Goal: Navigation & Orientation: Find specific page/section

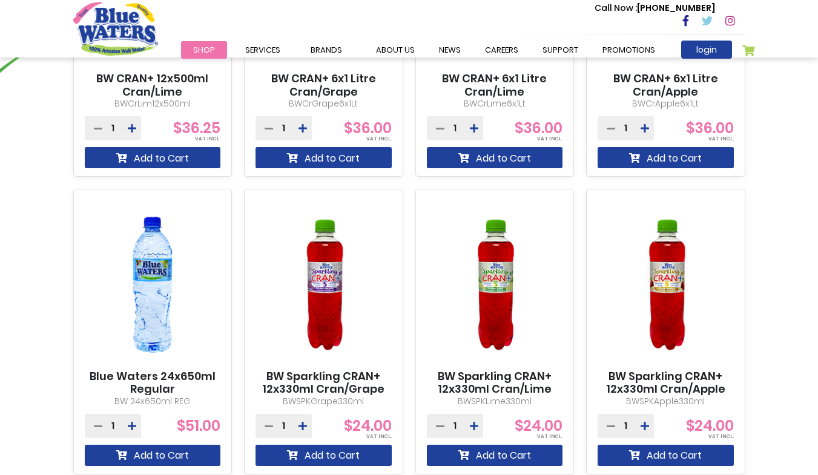
click at [765, 401] on div "BW CRAN+ 12x330ml Cran/Grape BWCrGrp12x330ml 1 $22.13" at bounding box center [408, 34] width 785 height 881
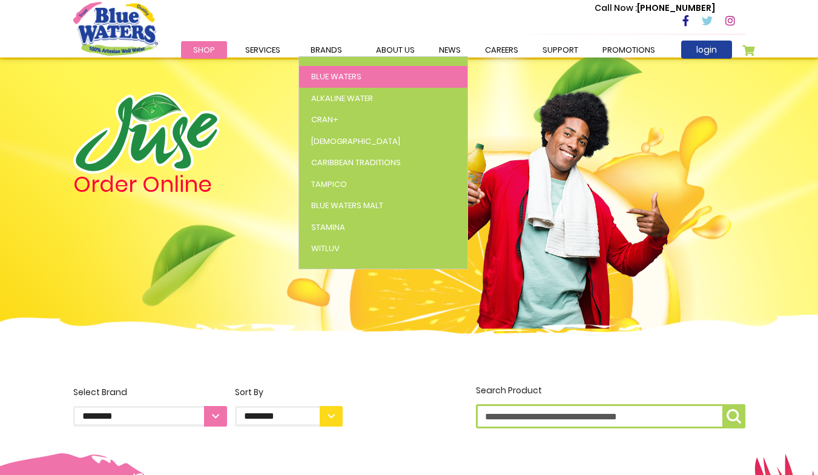
click at [328, 74] on span "Blue Waters" at bounding box center [336, 77] width 50 height 12
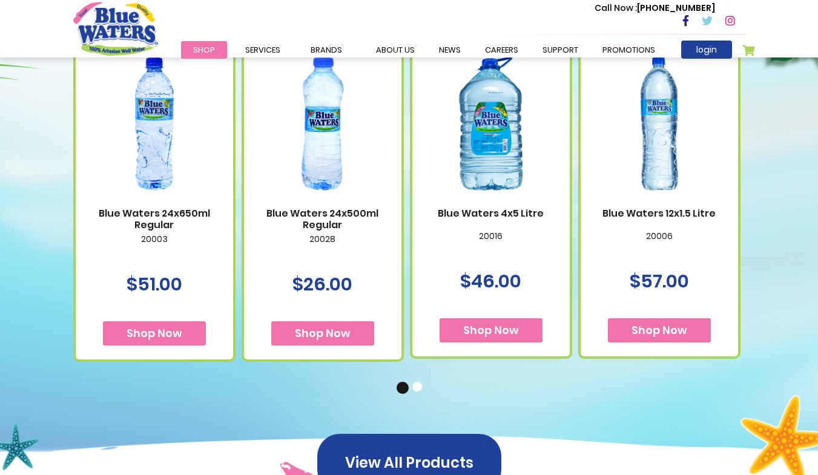
scroll to position [743, 0]
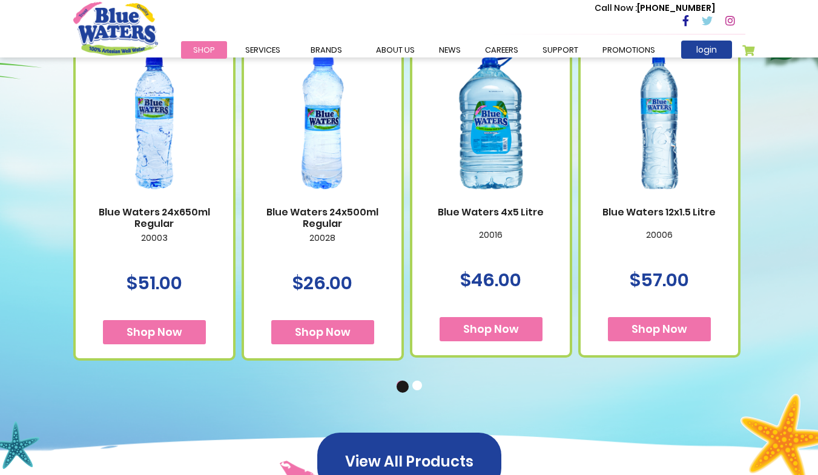
drag, startPoint x: 178, startPoint y: 225, endPoint x: 152, endPoint y: 209, distance: 30.1
click at [119, 222] on link "Blue Waters 24x650ml Regular" at bounding box center [154, 217] width 133 height 23
click at [153, 164] on img at bounding box center [154, 122] width 133 height 166
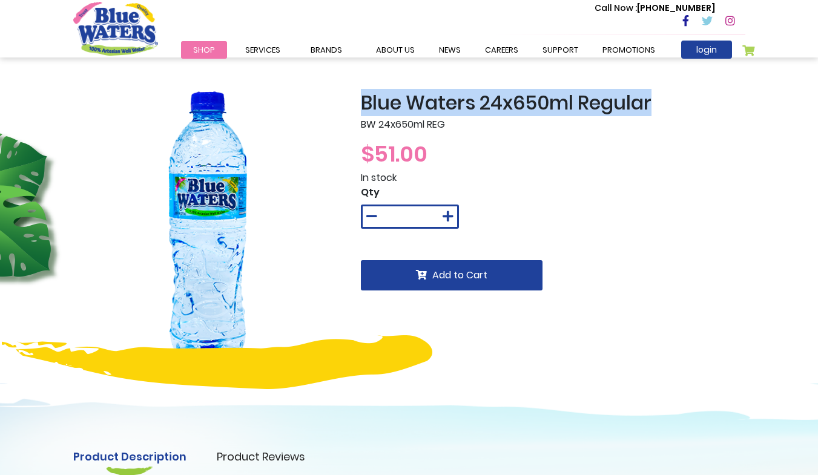
drag, startPoint x: 362, startPoint y: 104, endPoint x: 661, endPoint y: 101, distance: 298.5
click at [661, 101] on h2 "Blue Waters 24x650ml Regular" at bounding box center [553, 102] width 384 height 23
copy h2 "Blue Waters 24x650ml Regular"
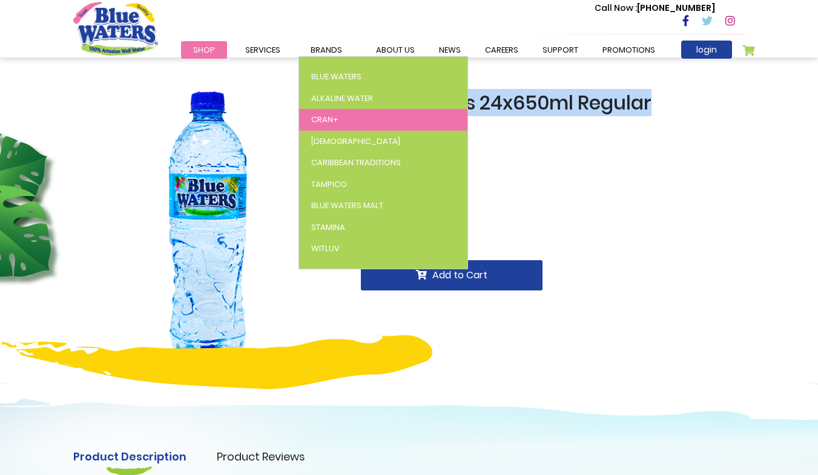
click at [329, 117] on span "Cran+" at bounding box center [324, 120] width 27 height 12
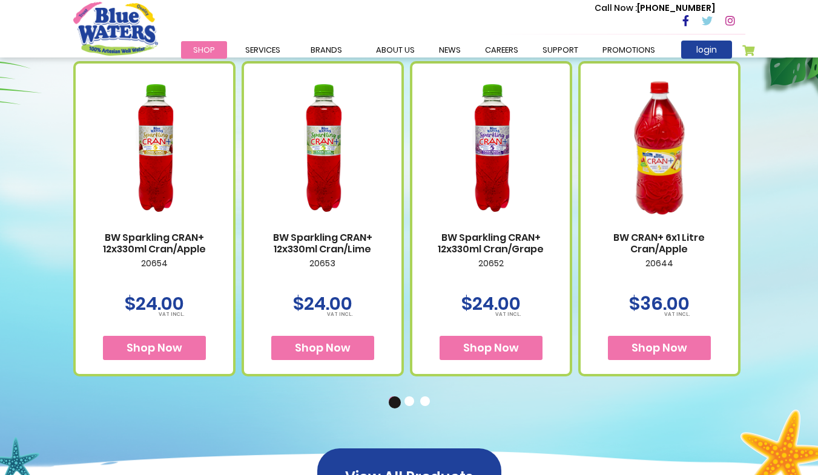
scroll to position [710, 0]
